Goal: Check status: Check status

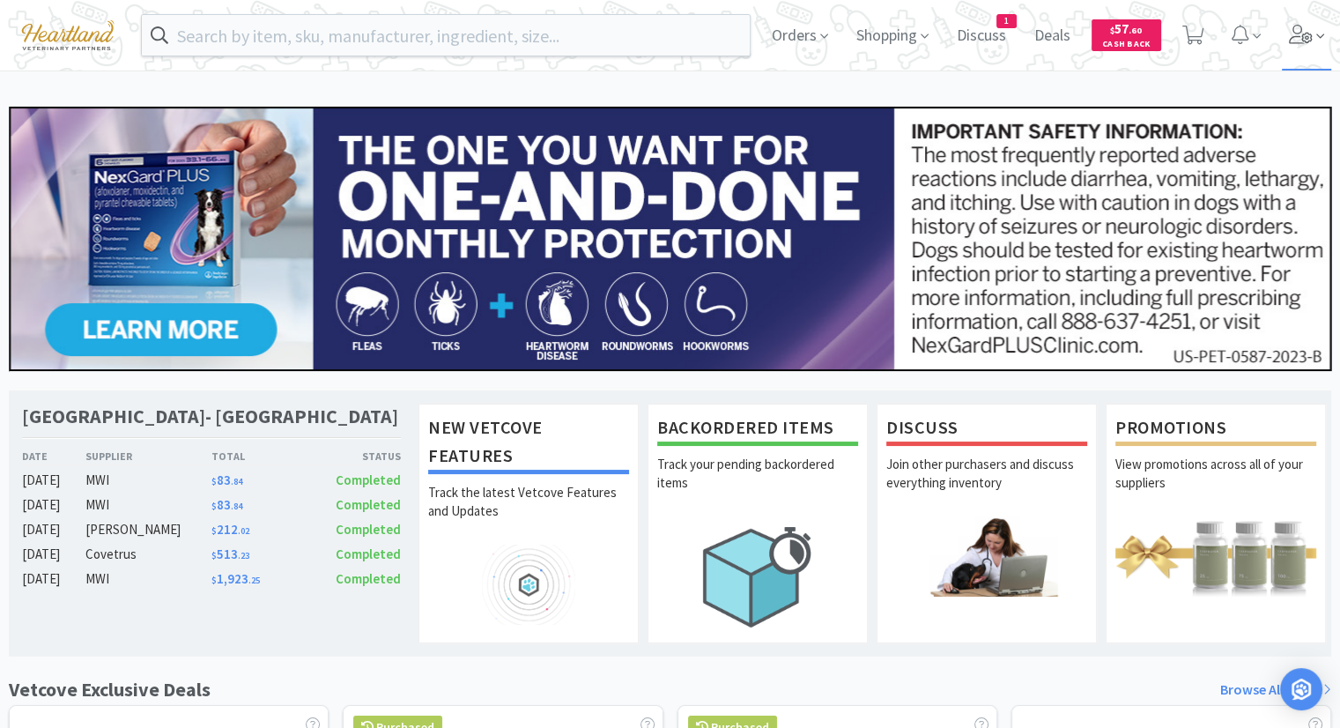
click at [1292, 32] on icon at bounding box center [1301, 34] width 24 height 19
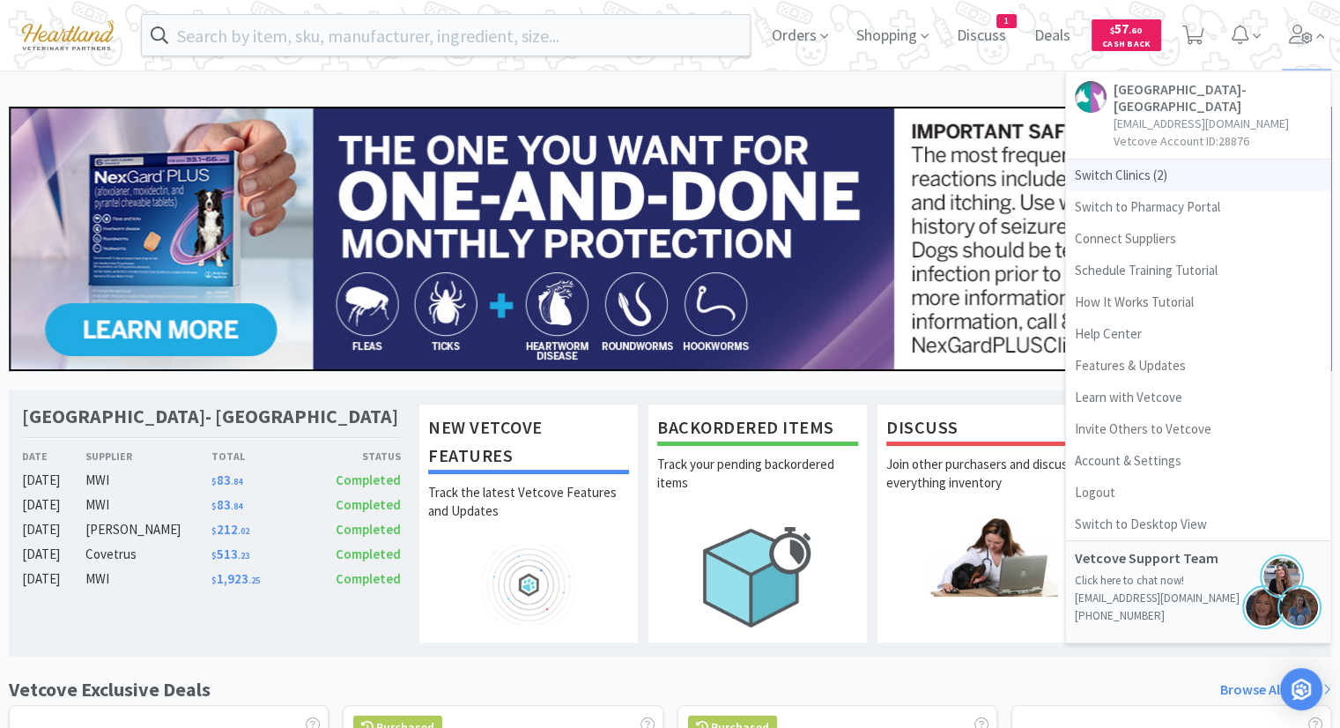
click at [1145, 166] on span "Switch Clinics ( 2 )" at bounding box center [1198, 175] width 264 height 32
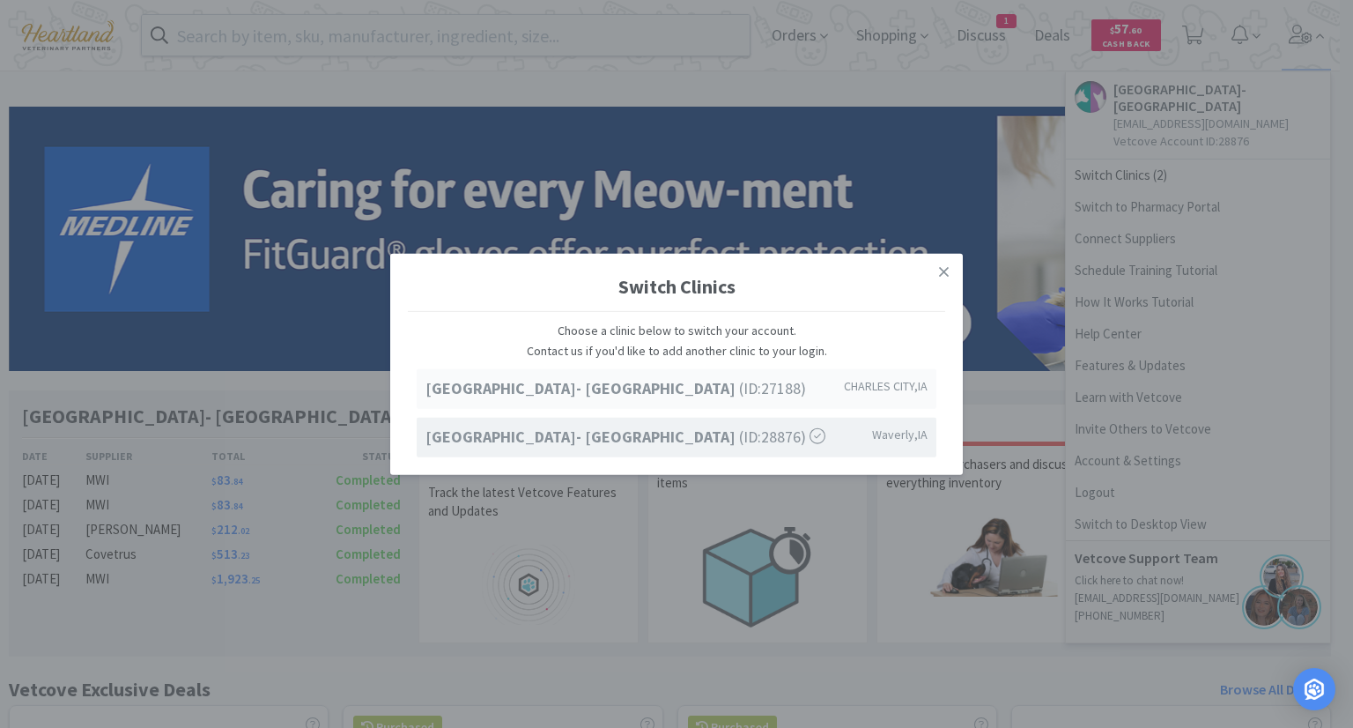
click at [686, 385] on strong "[GEOGRAPHIC_DATA]- [GEOGRAPHIC_DATA]" at bounding box center [582, 388] width 314 height 20
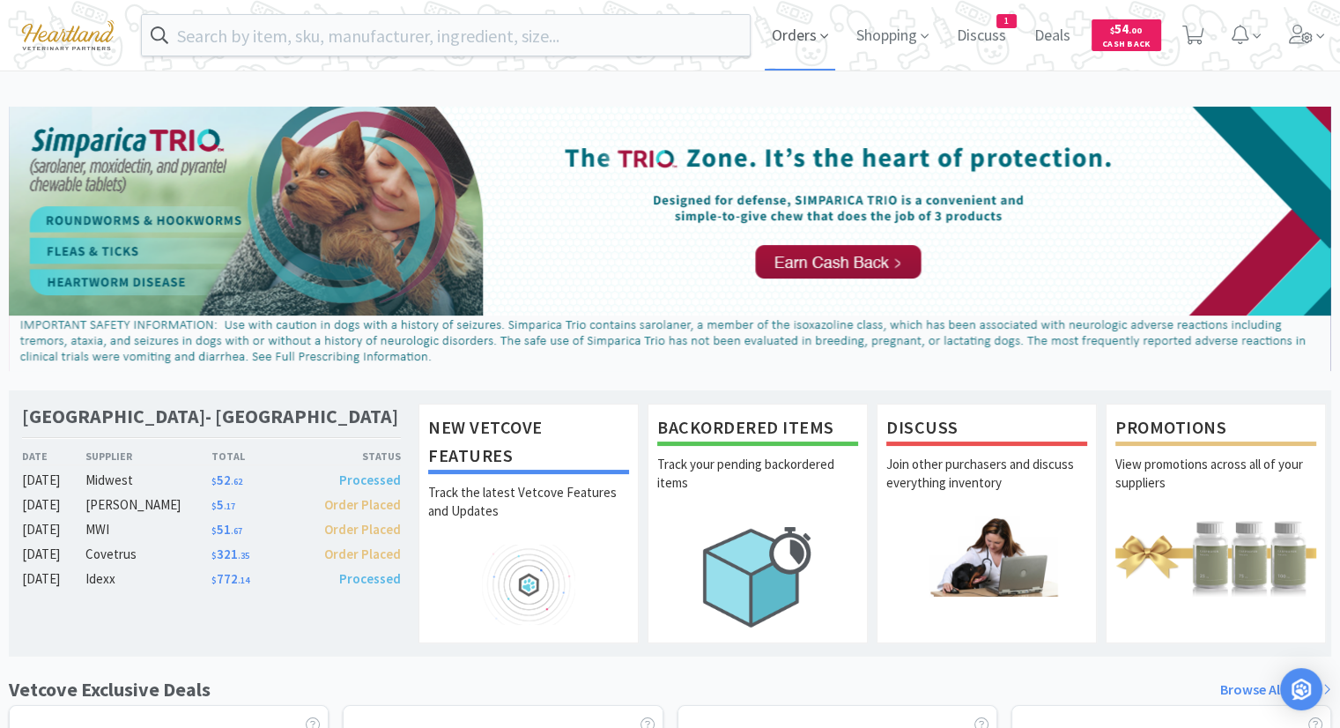
click at [796, 41] on span "Orders" at bounding box center [800, 35] width 70 height 70
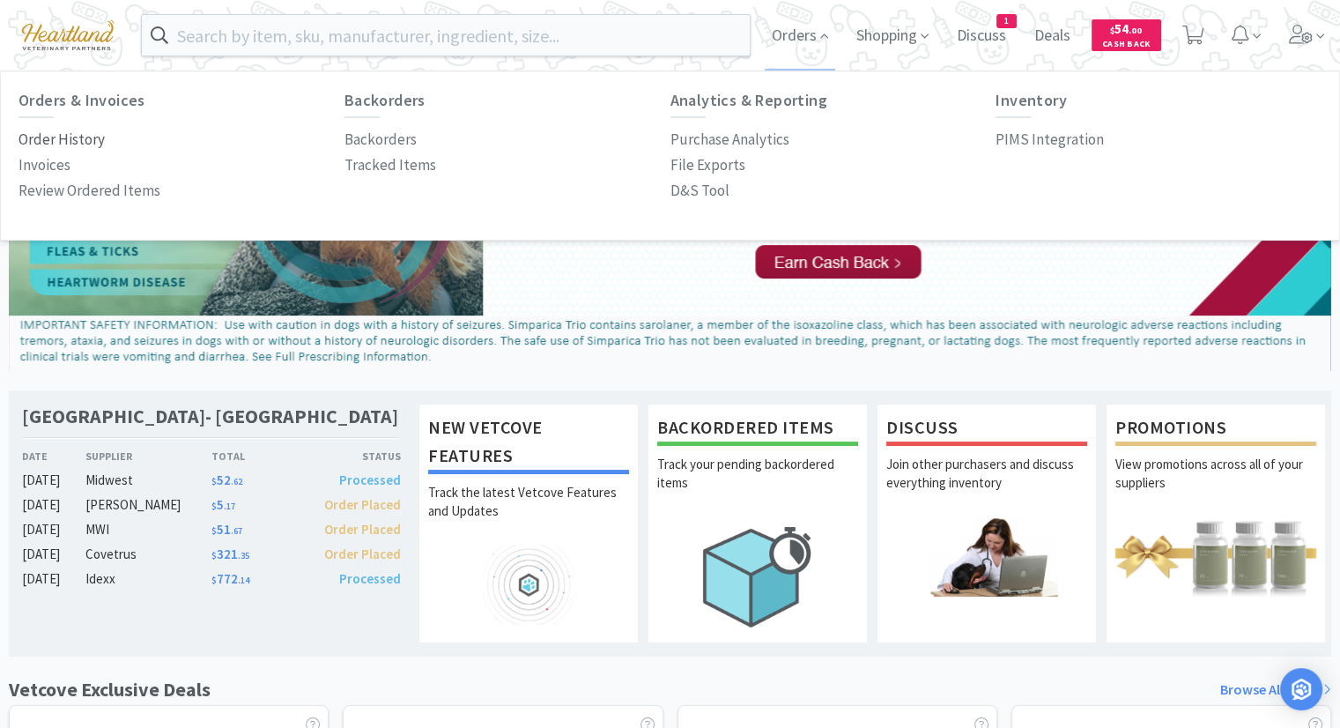
click at [89, 144] on p "Order History" at bounding box center [61, 140] width 86 height 24
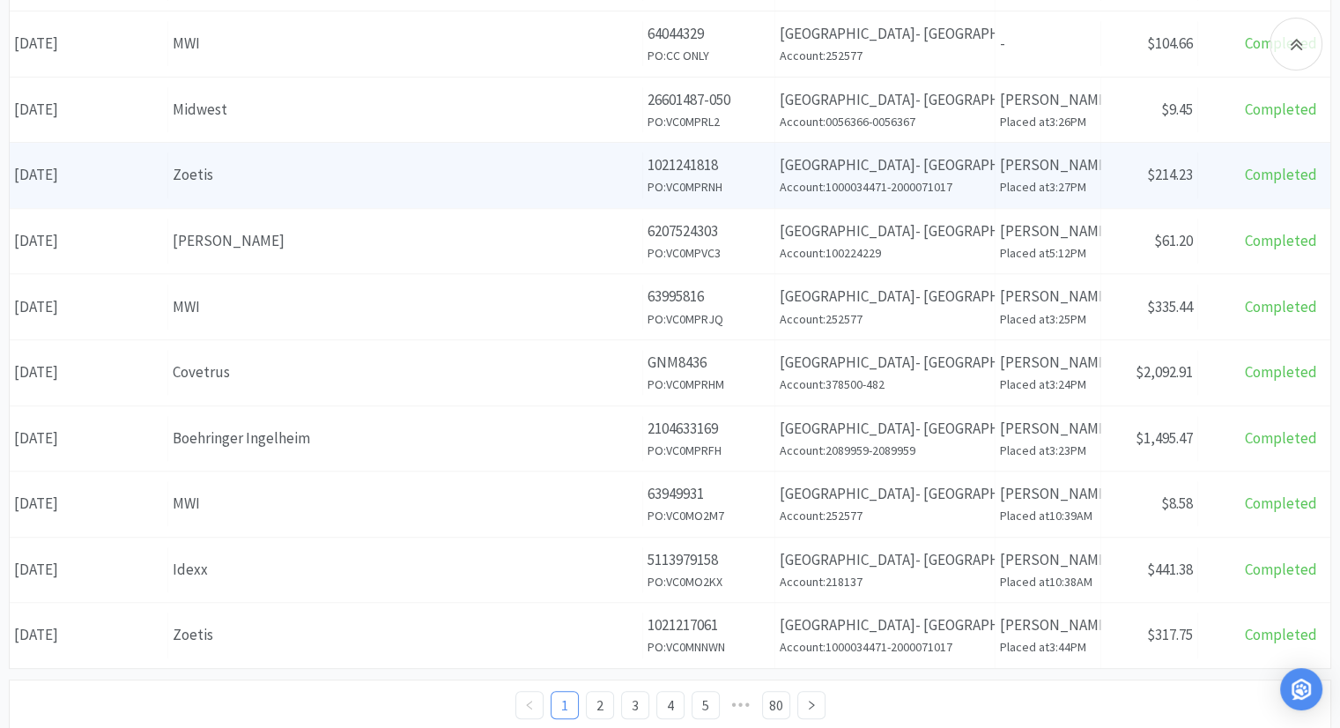
scroll to position [698, 0]
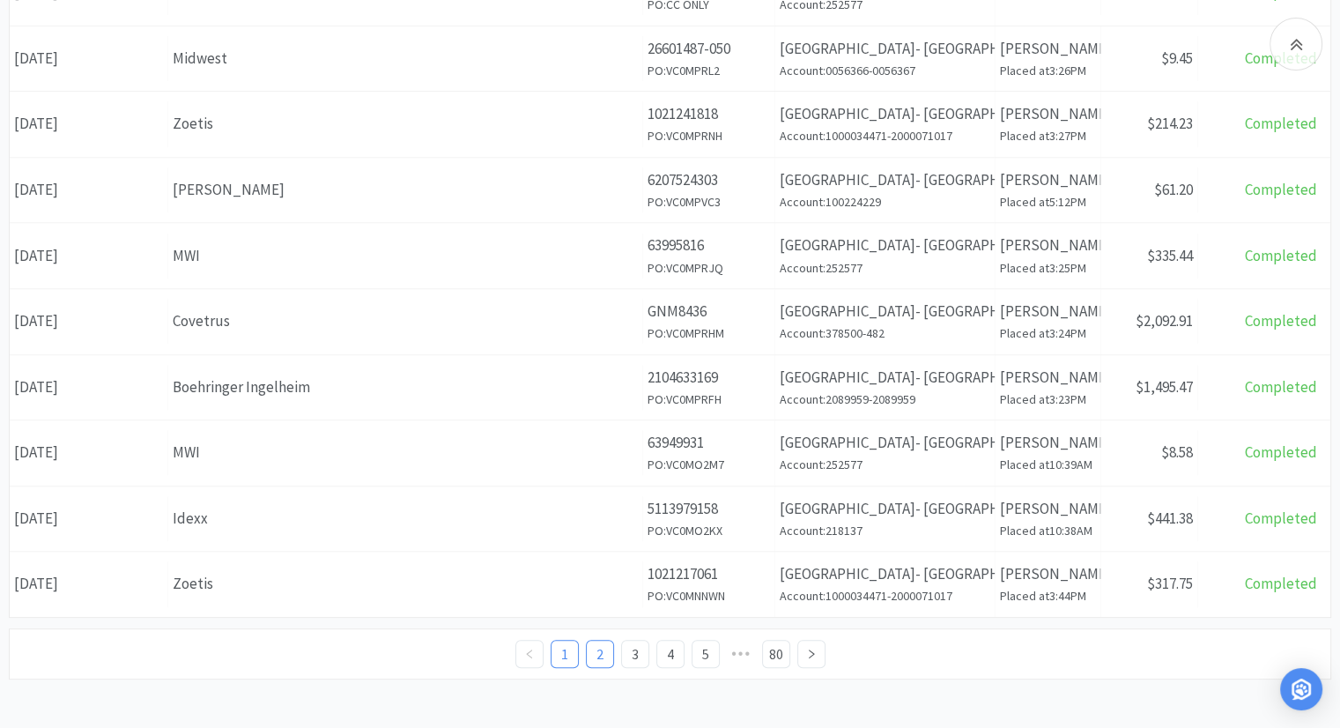
click at [597, 646] on link "2" at bounding box center [600, 653] width 26 height 26
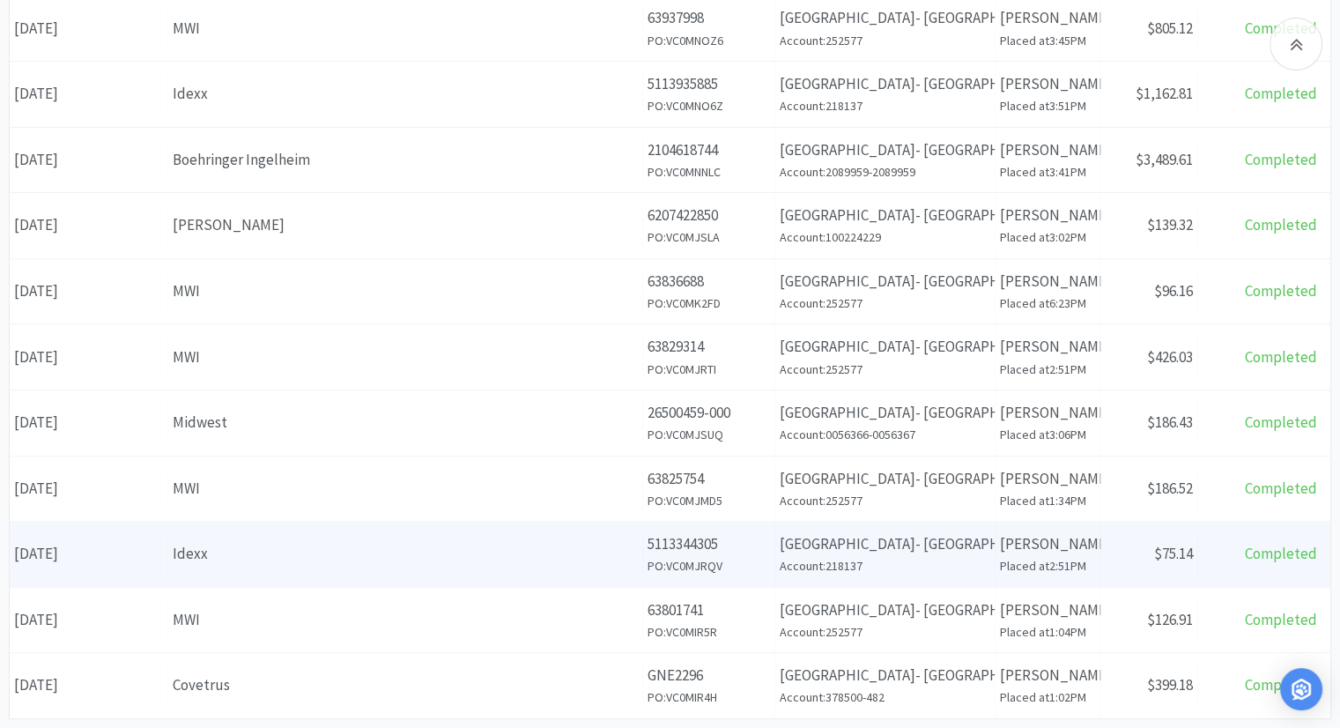
scroll to position [698, 0]
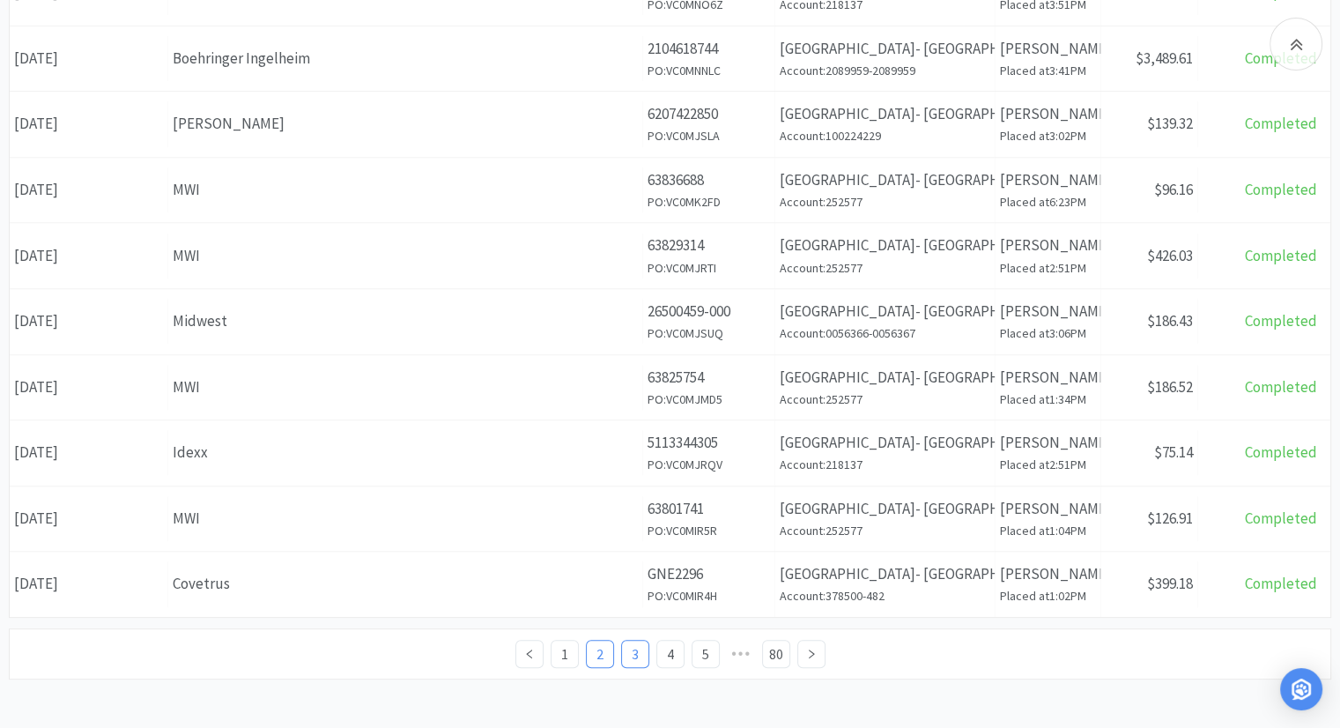
click at [627, 655] on link "3" at bounding box center [635, 653] width 26 height 26
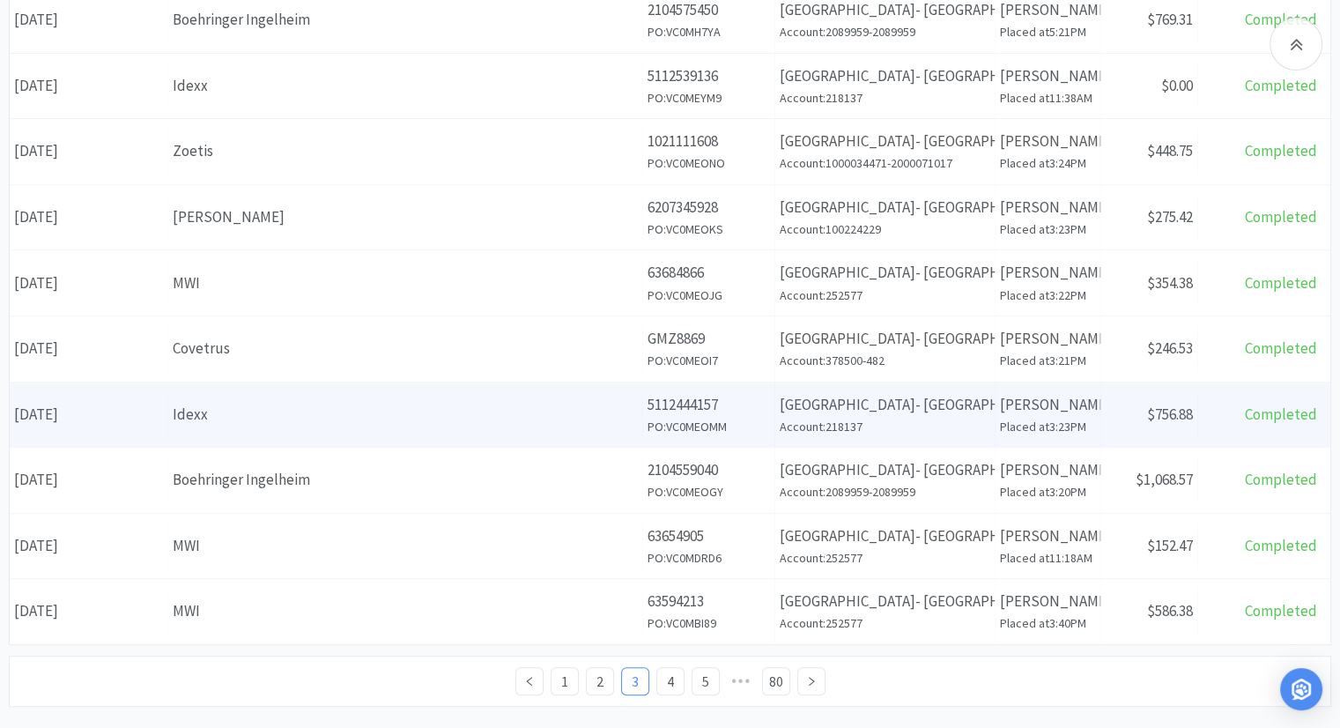
scroll to position [698, 0]
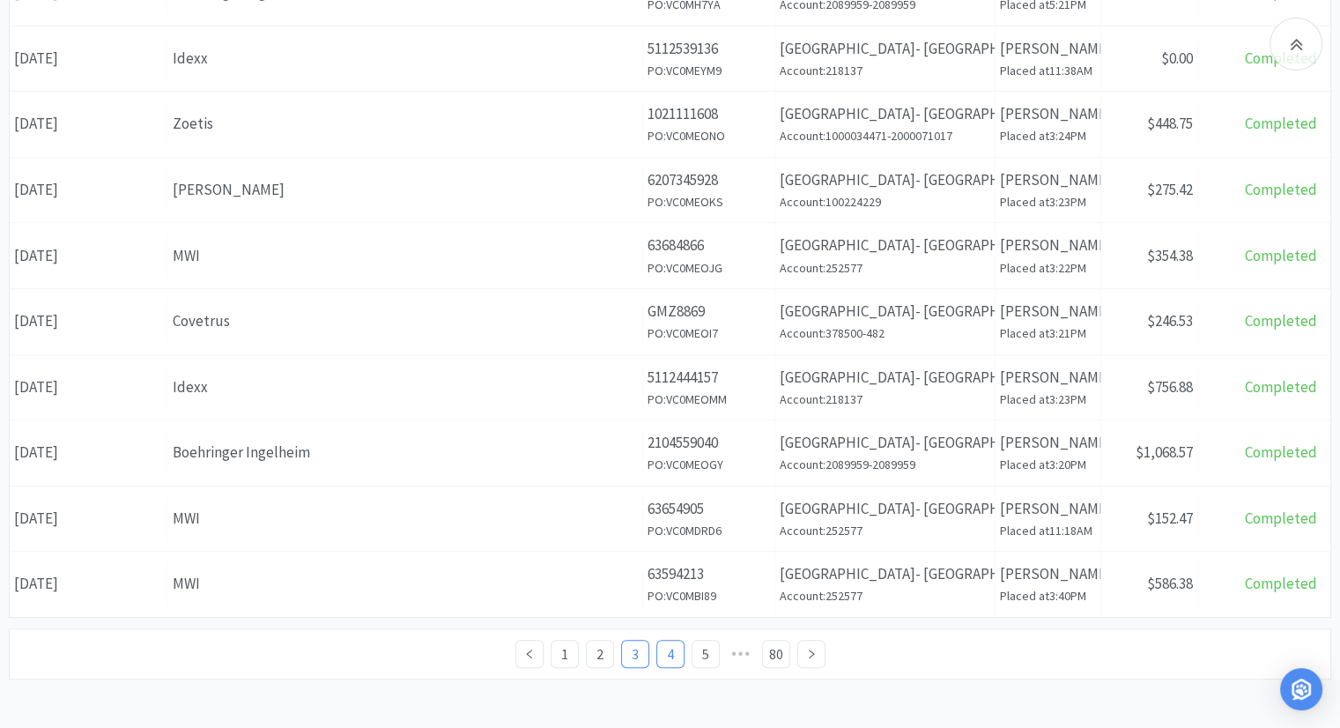
click at [664, 649] on link "4" at bounding box center [670, 653] width 26 height 26
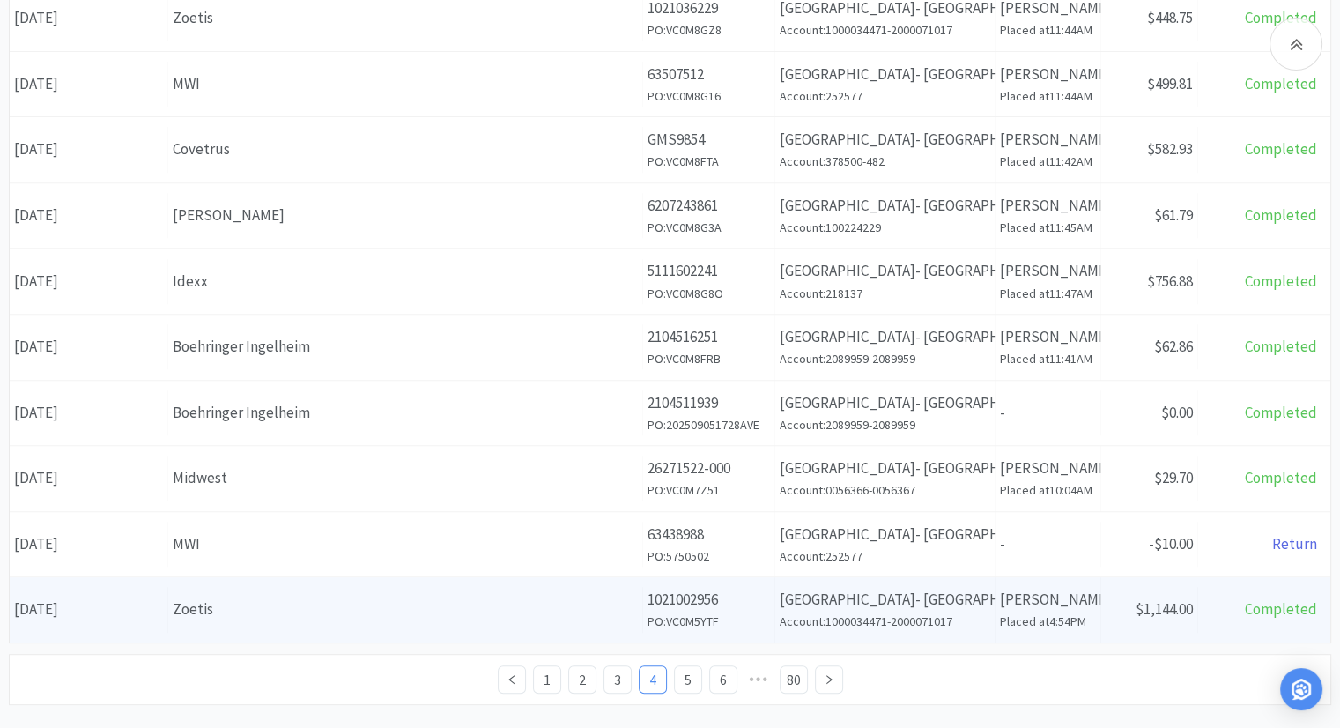
scroll to position [698, 0]
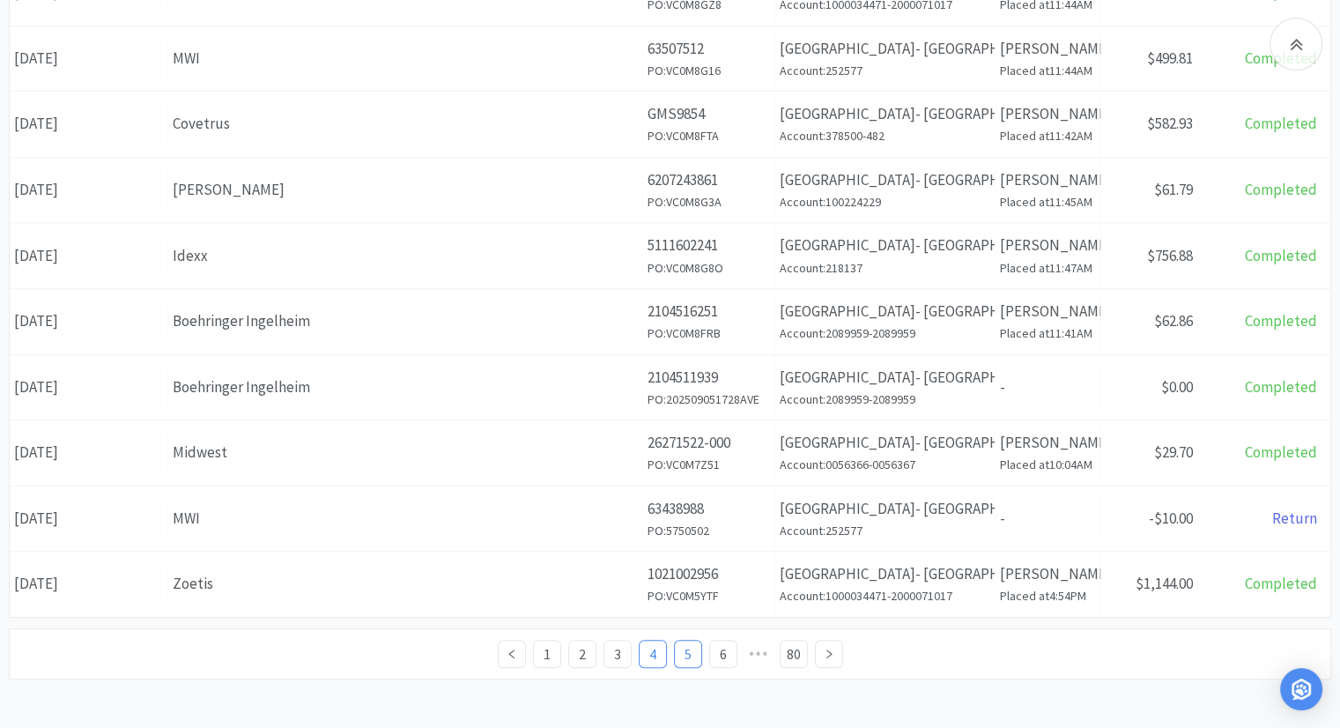
click at [687, 652] on link "5" at bounding box center [688, 653] width 26 height 26
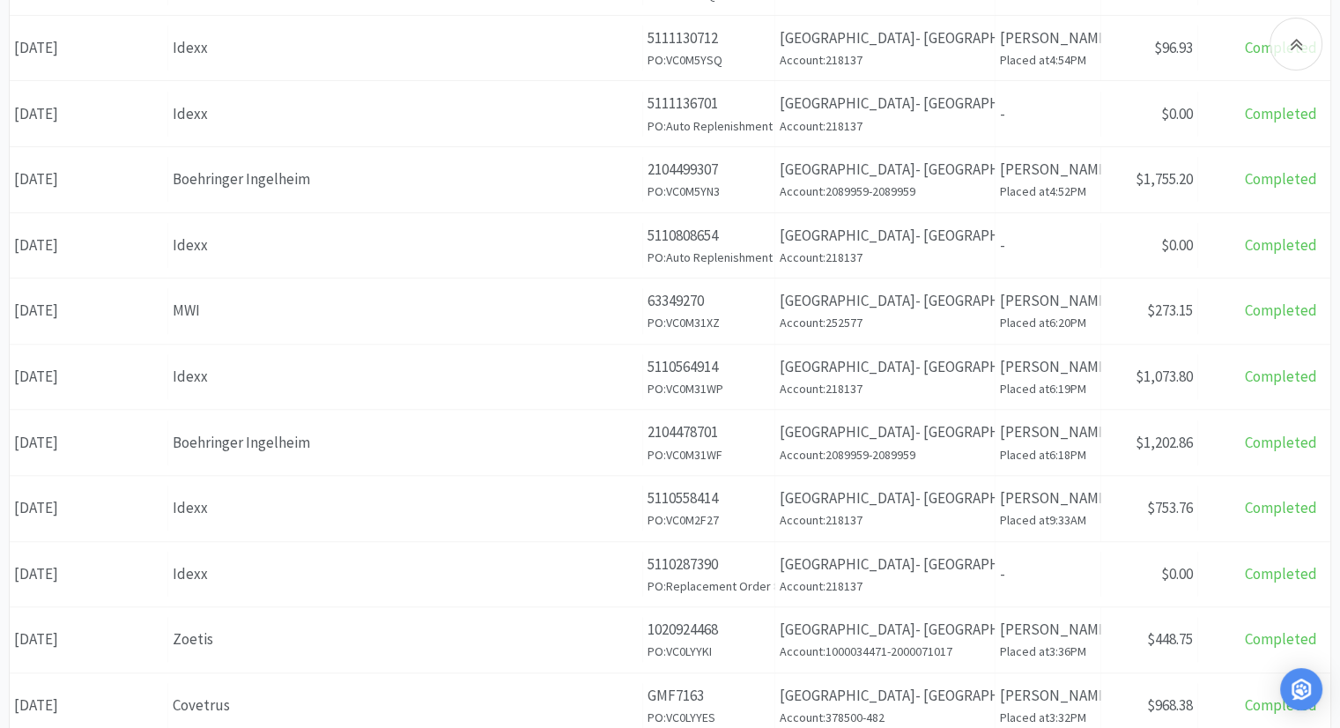
scroll to position [698, 0]
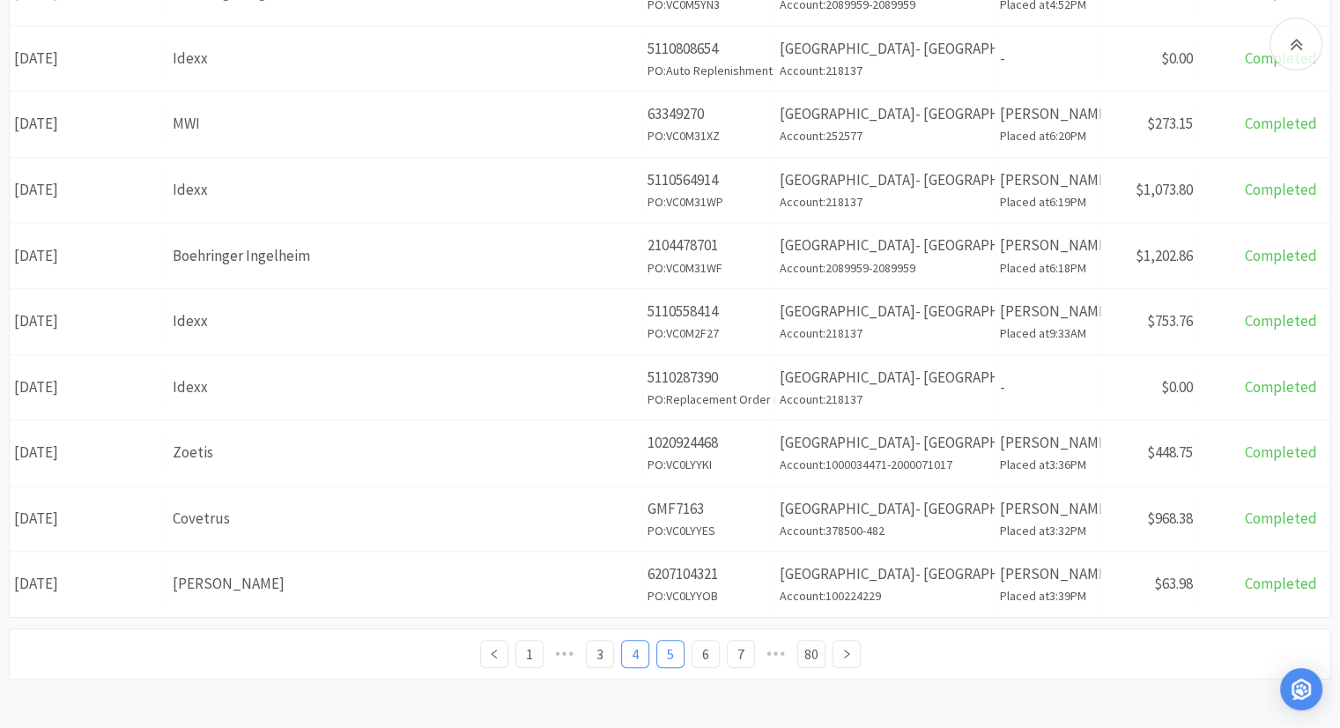
click at [639, 645] on link "4" at bounding box center [635, 653] width 26 height 26
